Goal: Task Accomplishment & Management: Use online tool/utility

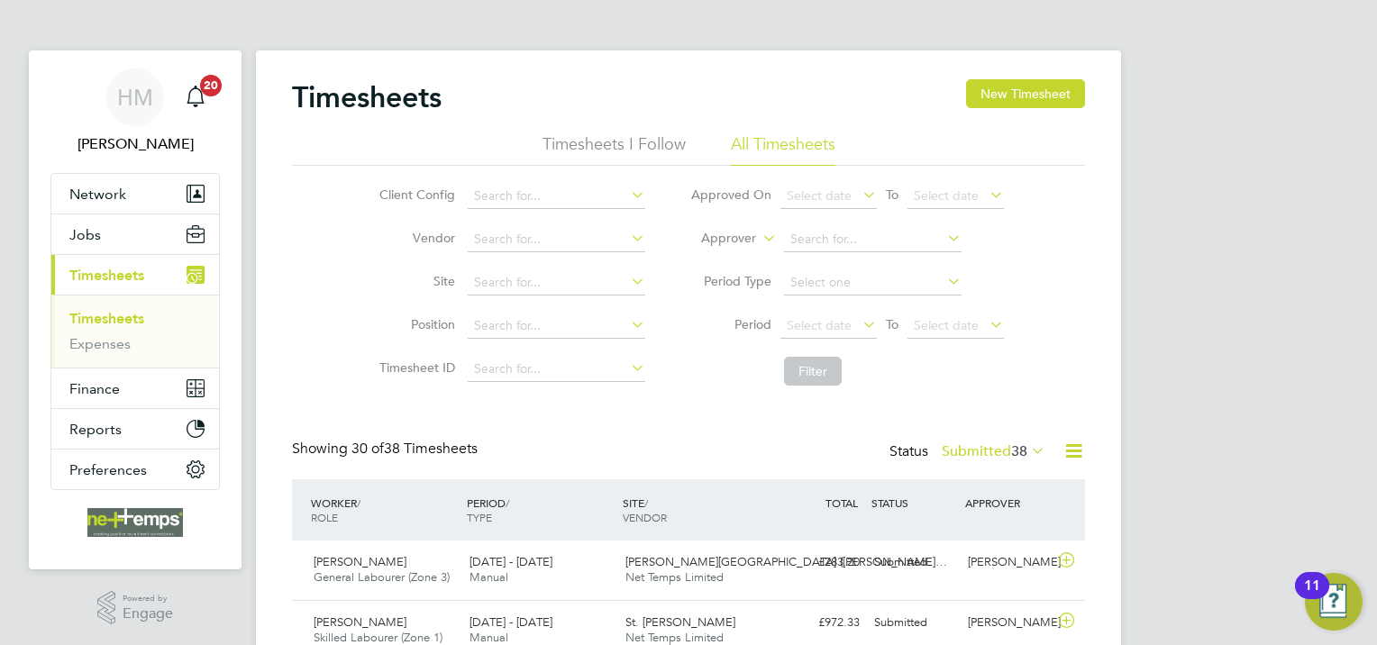
click at [115, 323] on link "Timesheets" at bounding box center [106, 318] width 75 height 17
